Goal: Communication & Community: Share content

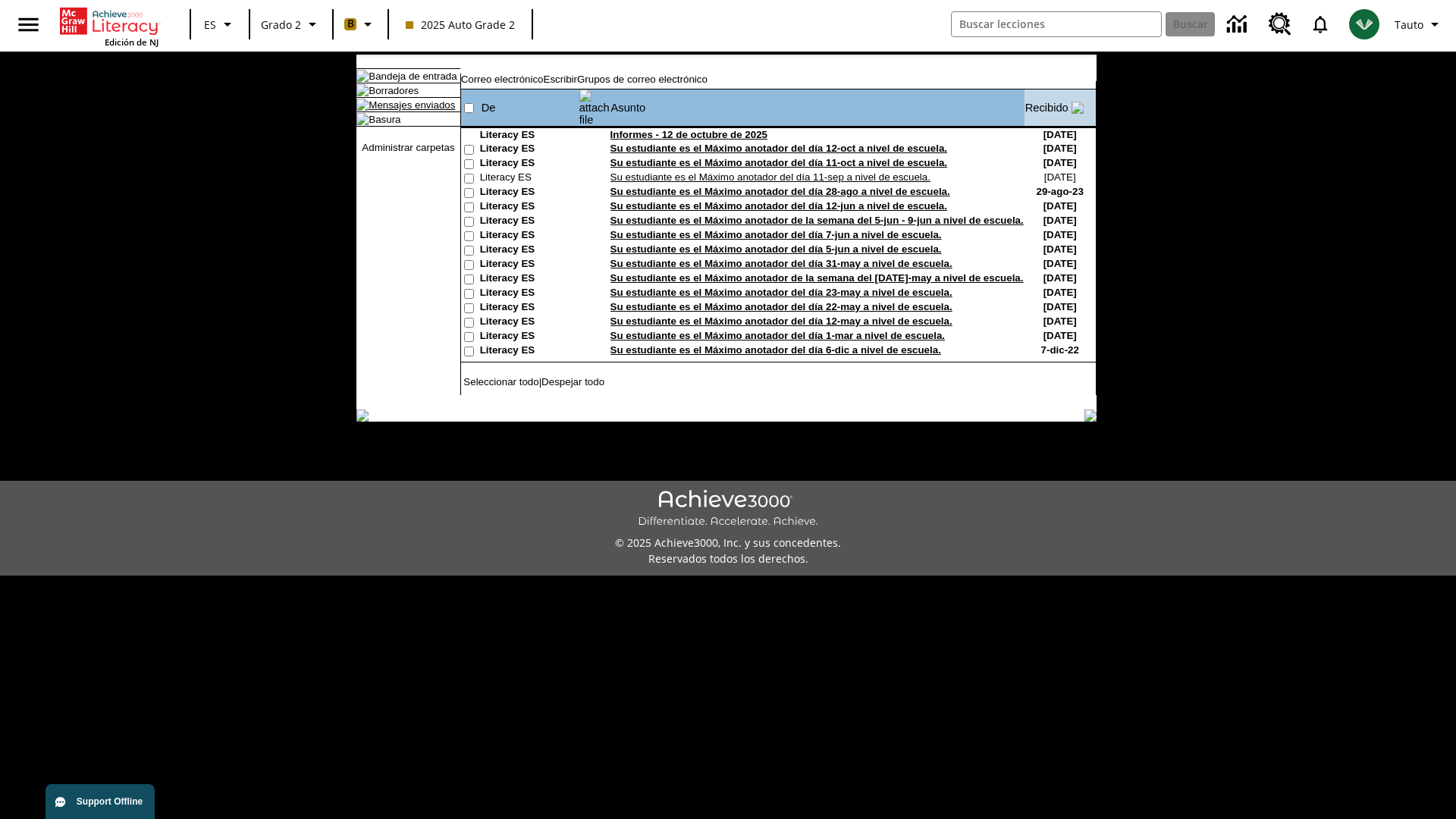
click at [404, 111] on link "Mensajes enviados" at bounding box center [411, 105] width 86 height 12
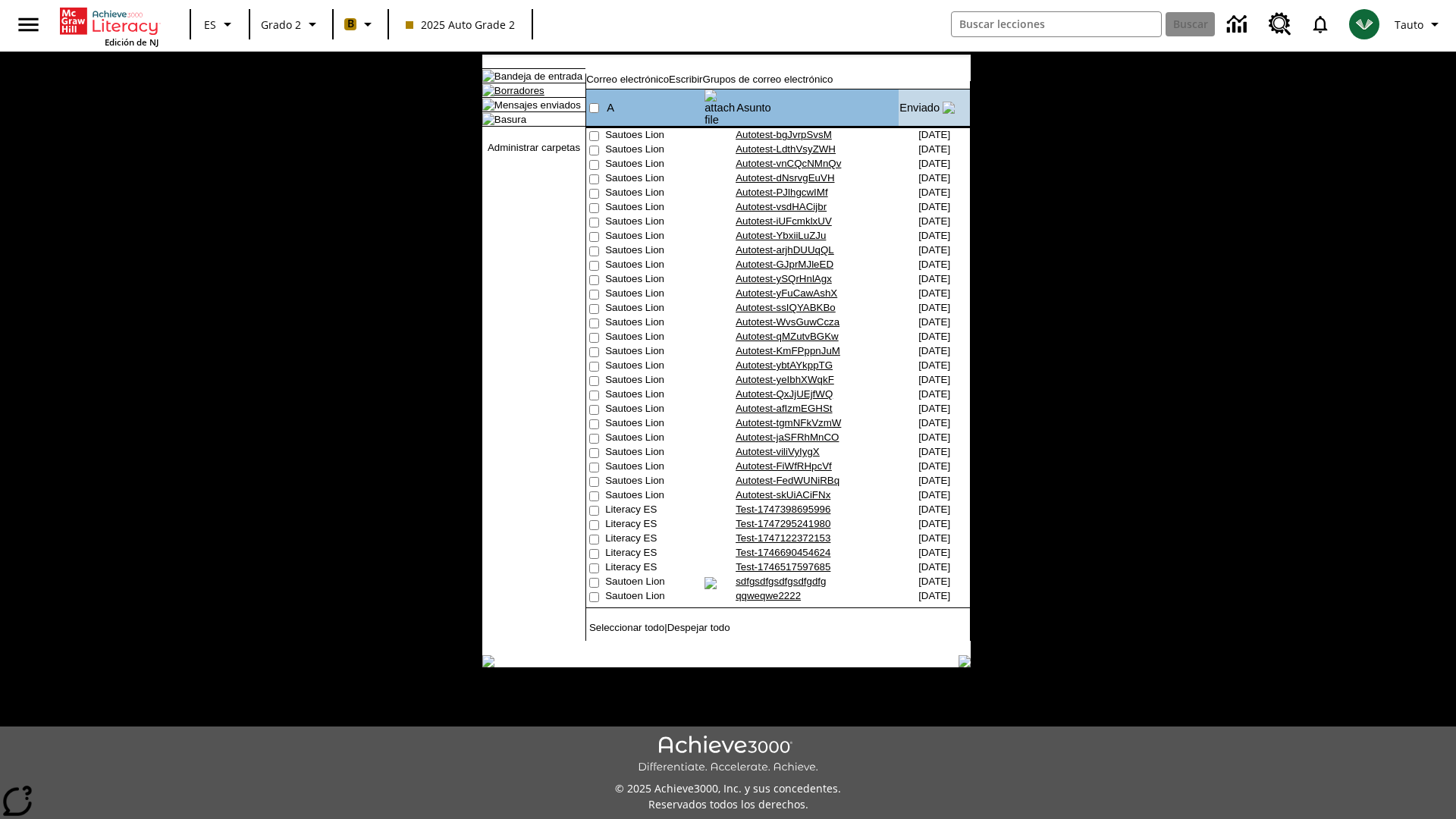
click at [507, 96] on link "Borradores" at bounding box center [520, 91] width 50 height 12
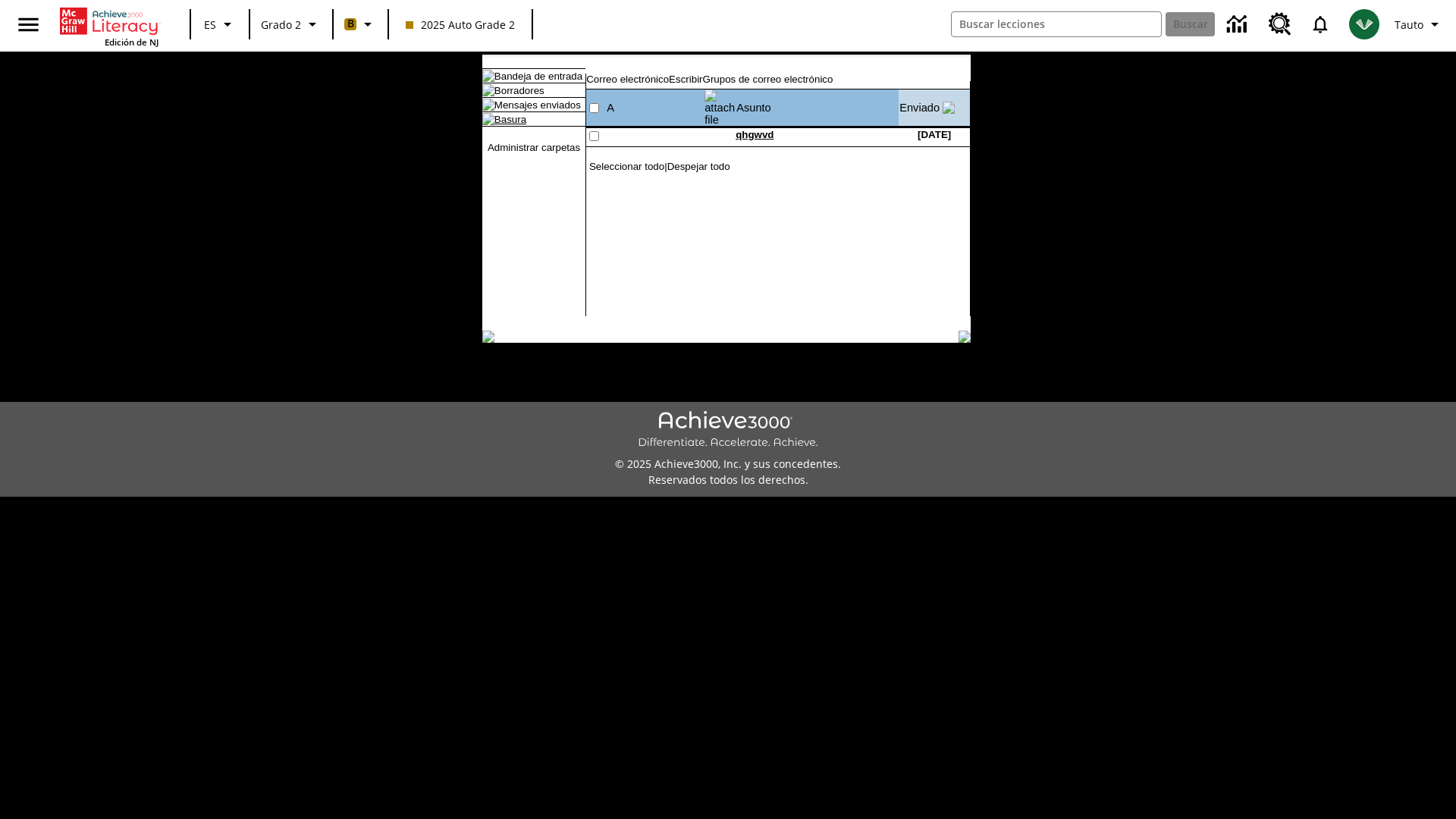
click at [497, 125] on link "Basura" at bounding box center [511, 119] width 32 height 12
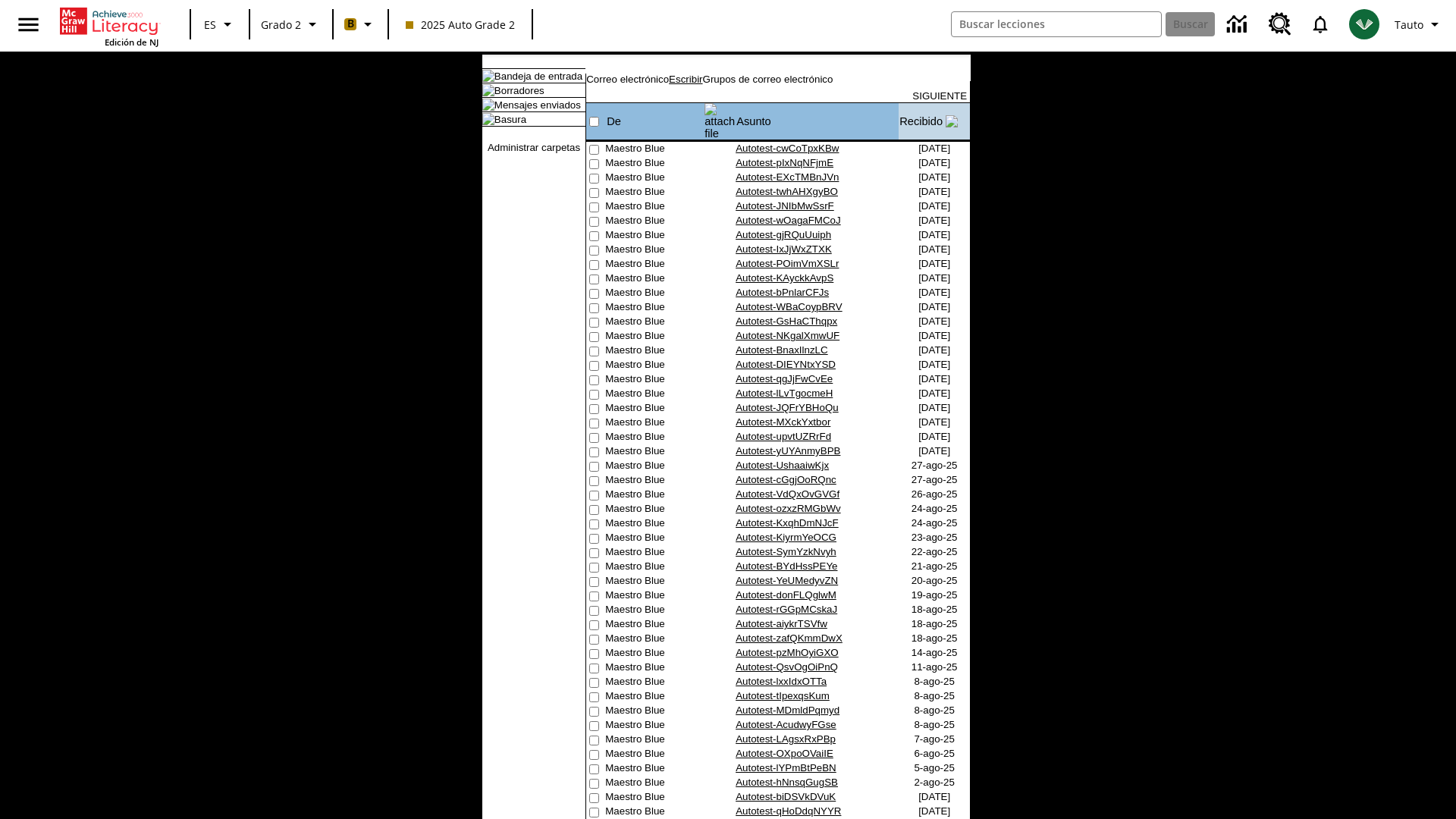
click at [702, 85] on link "Escribir" at bounding box center [685, 79] width 33 height 12
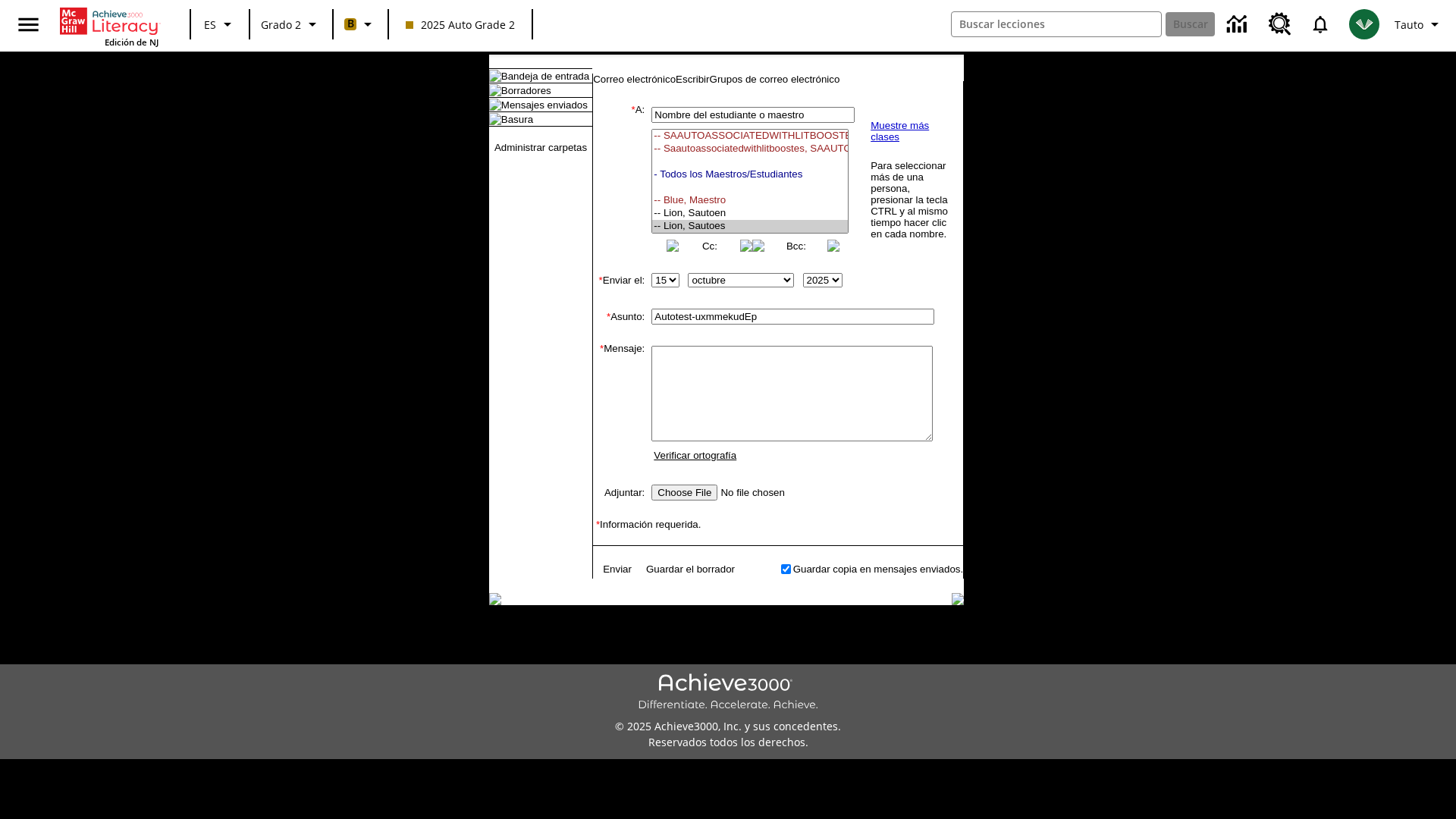
select select "U,21437111,1"
type input "Autotest-uxmmekudEp"
type textarea "email body message"
click at [610, 575] on link "Enviar" at bounding box center [617, 569] width 29 height 12
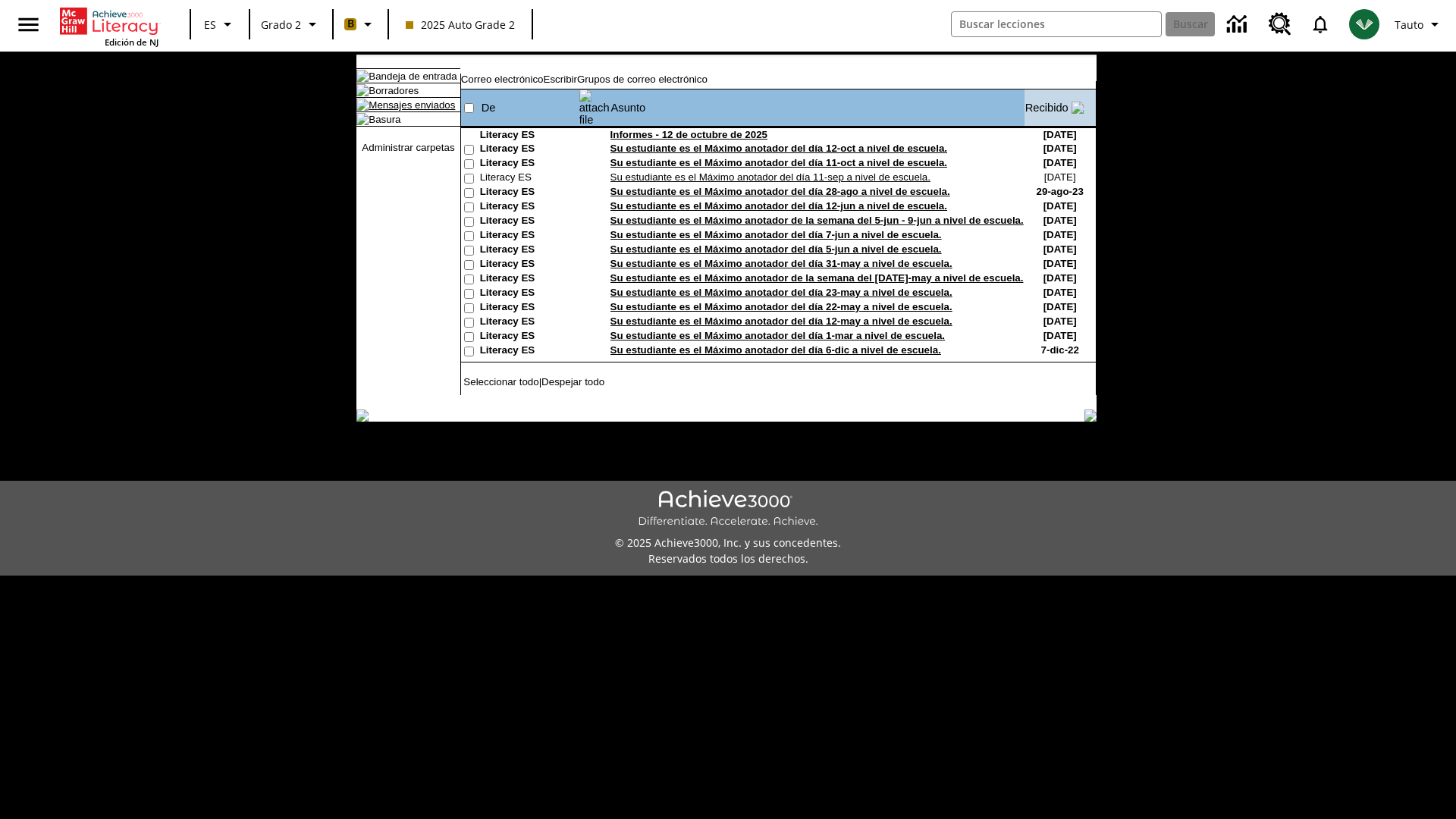
click at [404, 111] on link "Mensajes enviados" at bounding box center [411, 105] width 86 height 12
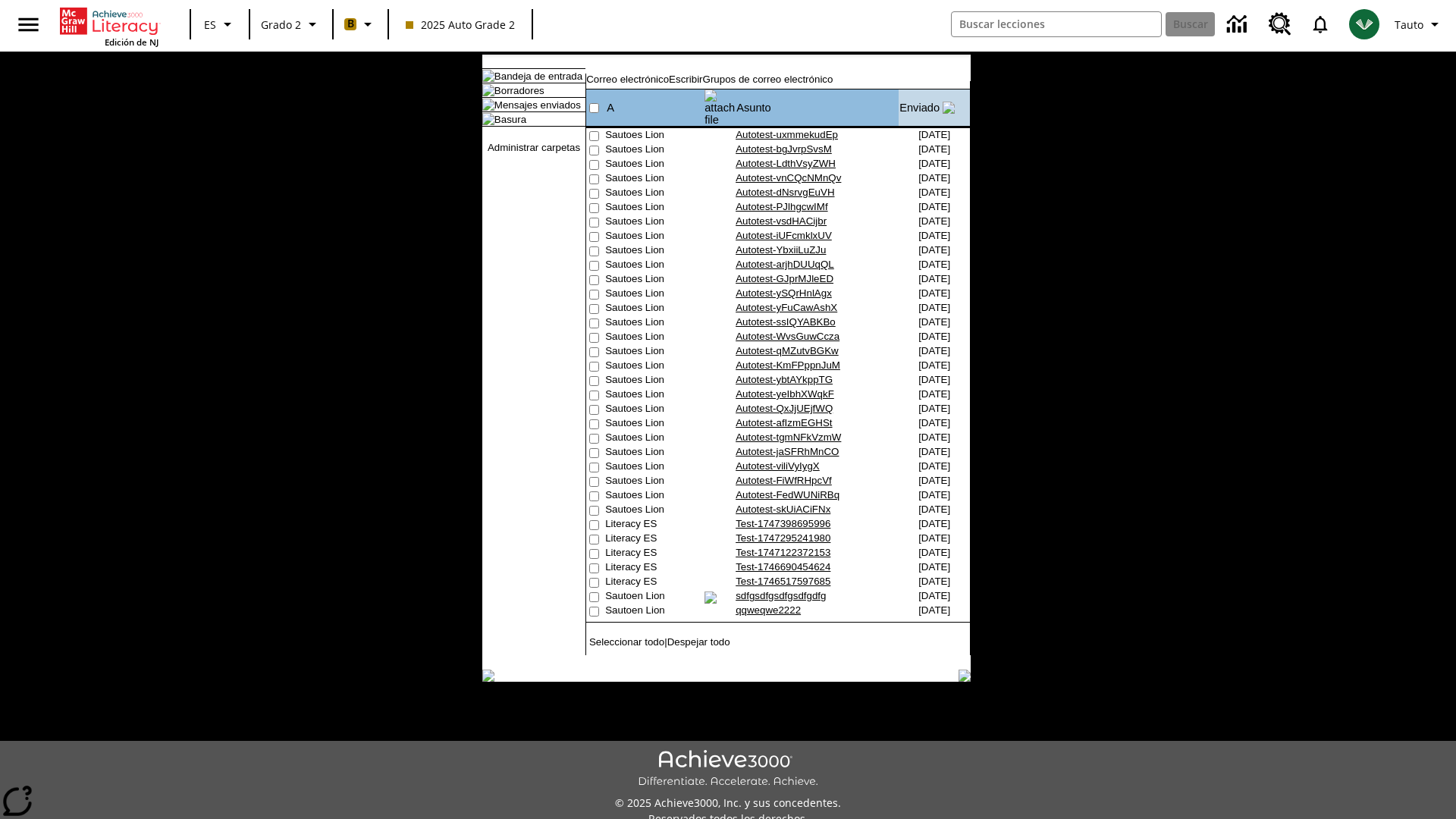
click at [592, 131] on input"] "checkbox" at bounding box center [594, 135] width 10 height 10
checkbox input"] "true"
